Goal: Information Seeking & Learning: Learn about a topic

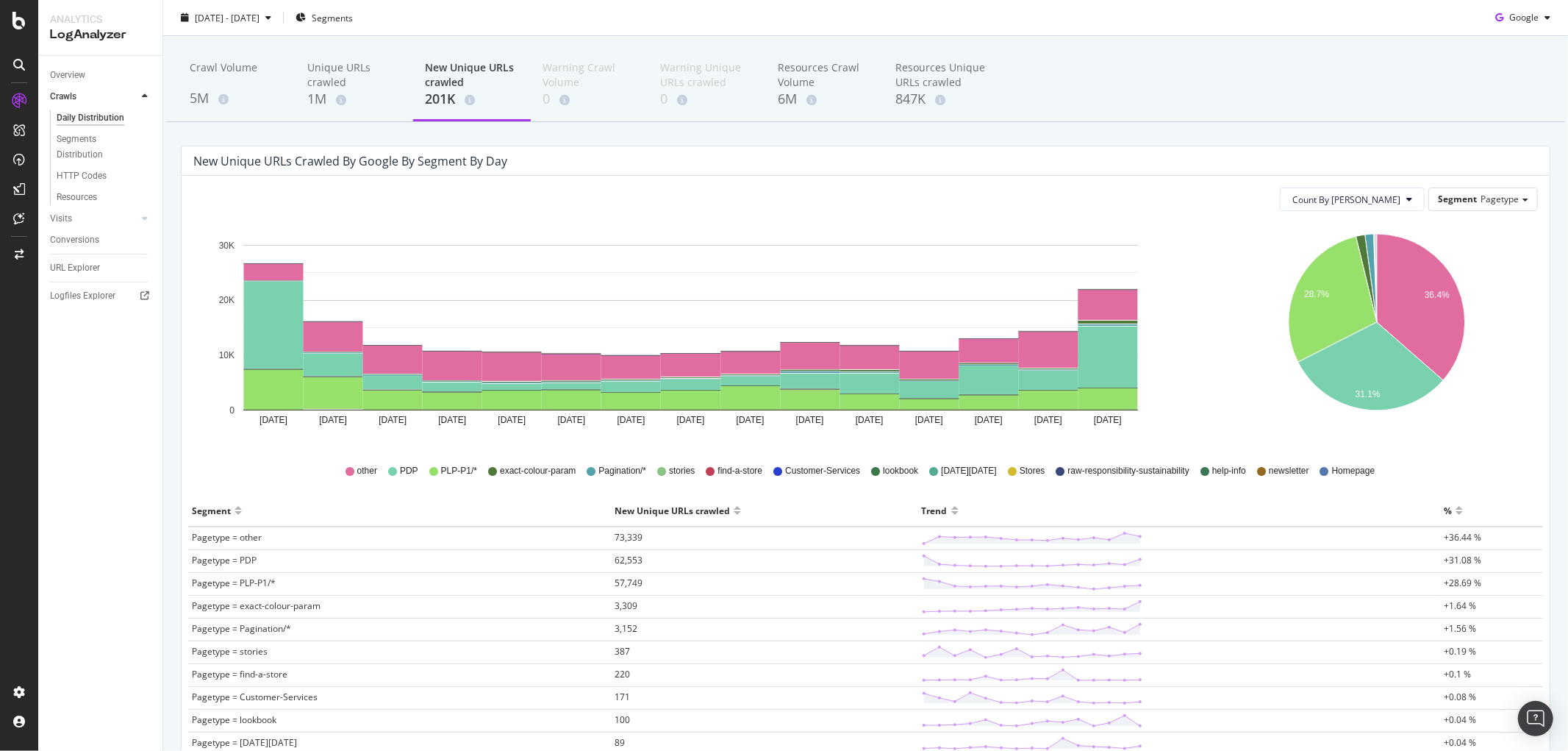
scroll to position [36, 0]
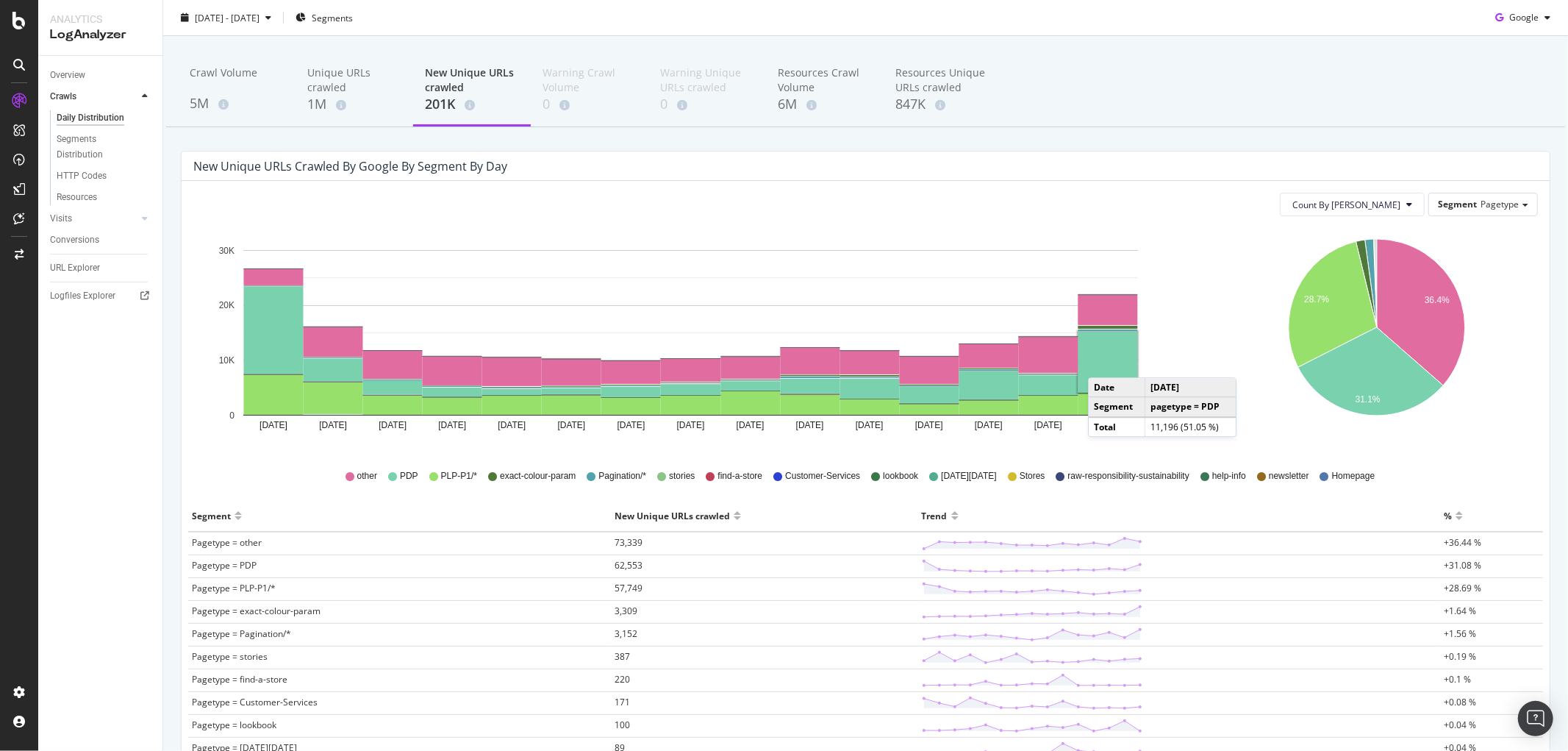
click at [1102, 363] on rect "A chart." at bounding box center [1108, 362] width 60 height 61
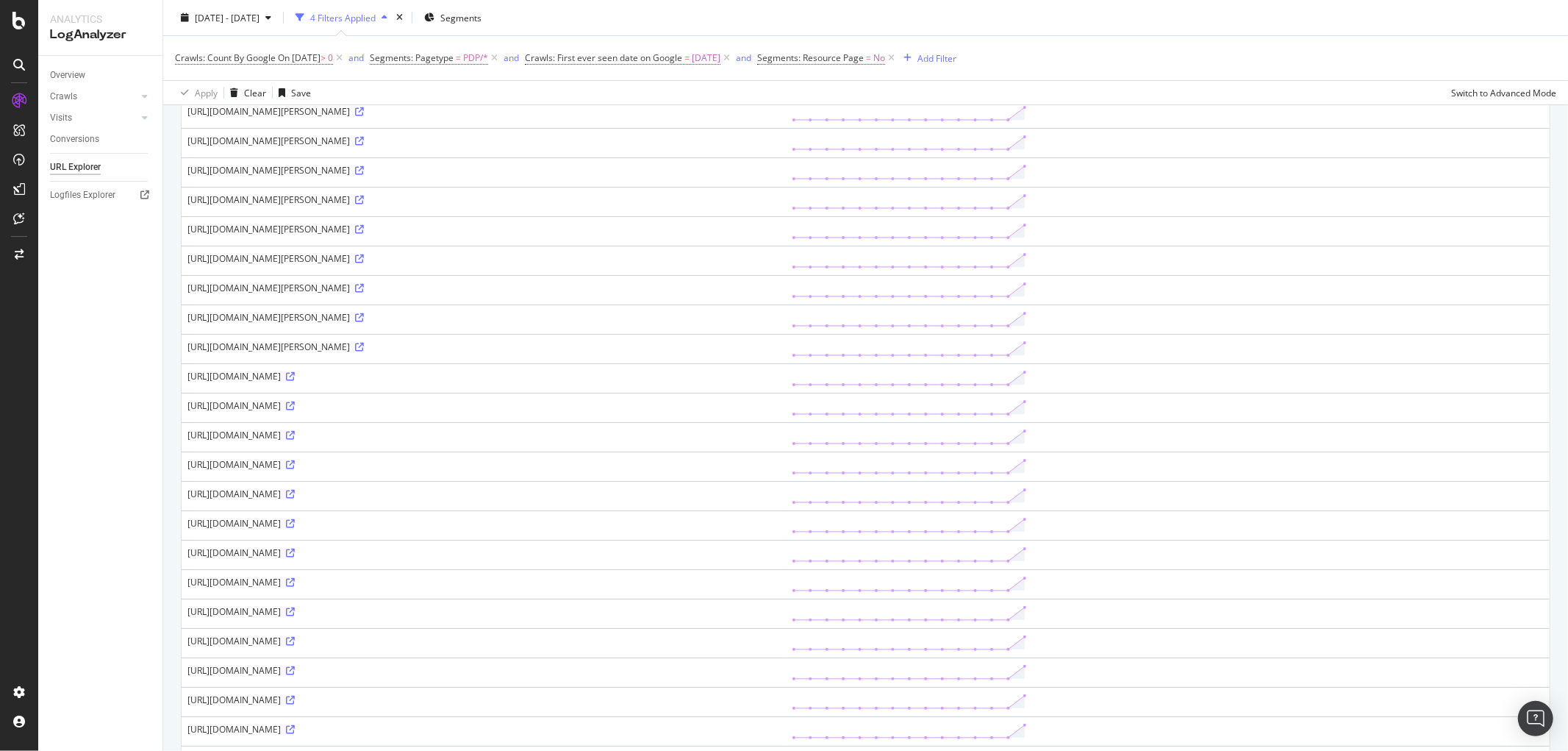
scroll to position [397, 0]
click at [785, 513] on td "[URL][DOMAIN_NAME]" at bounding box center [483, 524] width 604 height 29
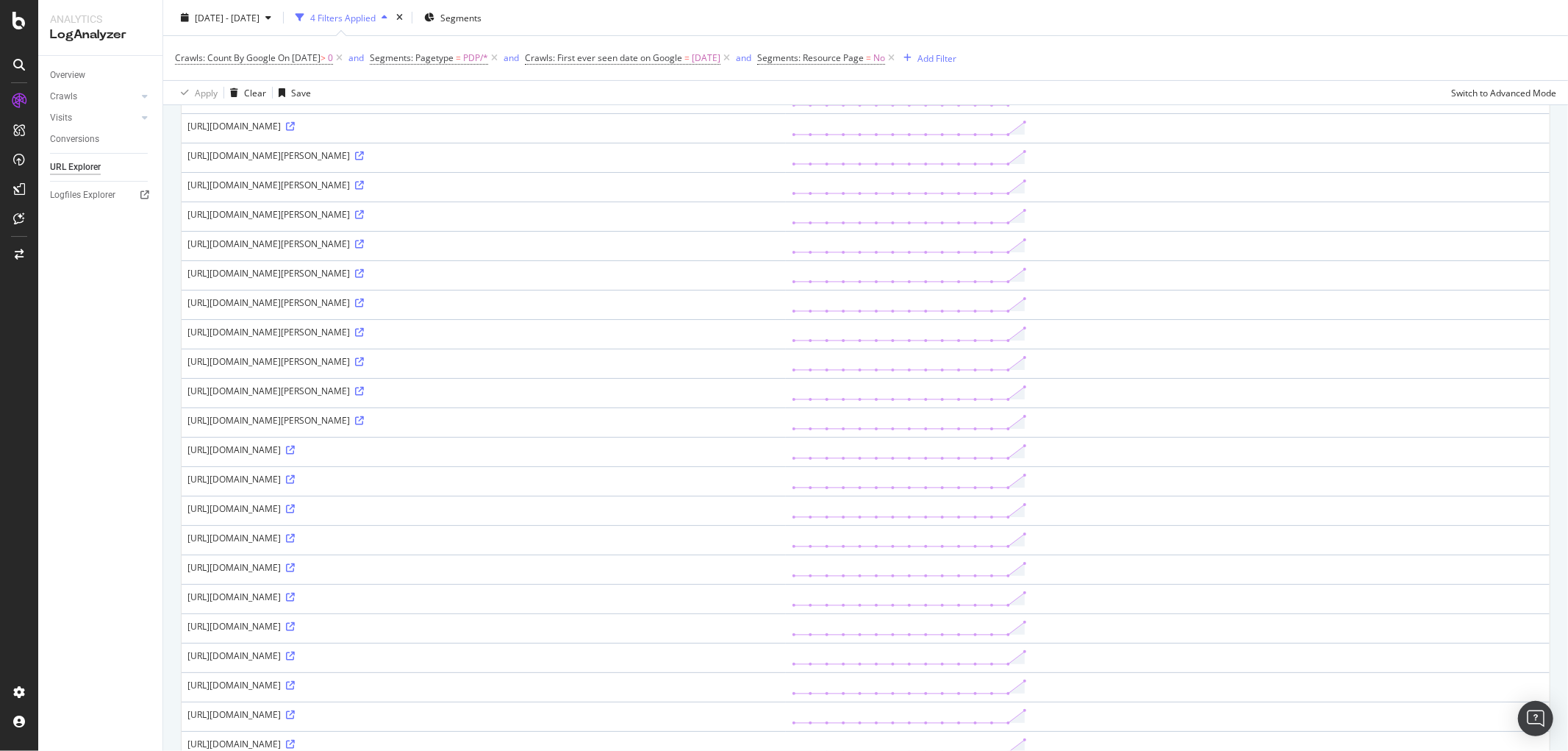
scroll to position [325, 0]
